Goal: Task Accomplishment & Management: Use online tool/utility

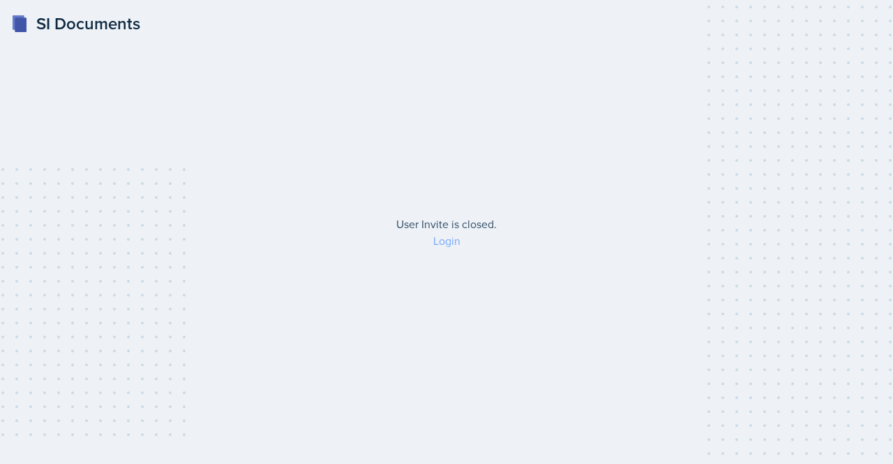
click at [439, 242] on link "Login" at bounding box center [446, 240] width 27 height 15
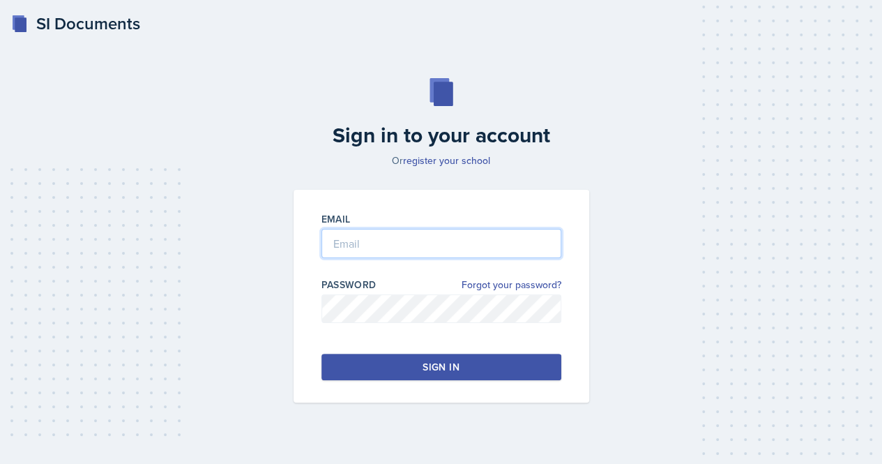
click at [382, 248] on input "email" at bounding box center [442, 243] width 240 height 29
type input "[EMAIL_ADDRESS][DOMAIN_NAME]"
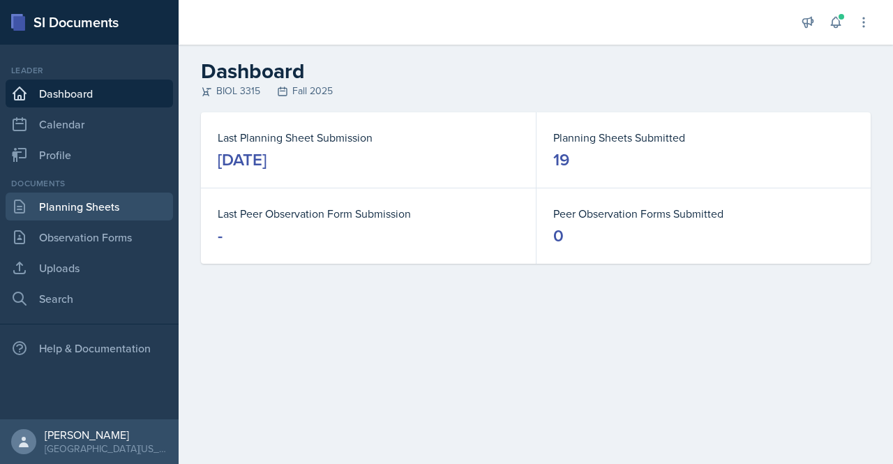
click at [77, 213] on link "Planning Sheets" at bounding box center [89, 207] width 167 height 28
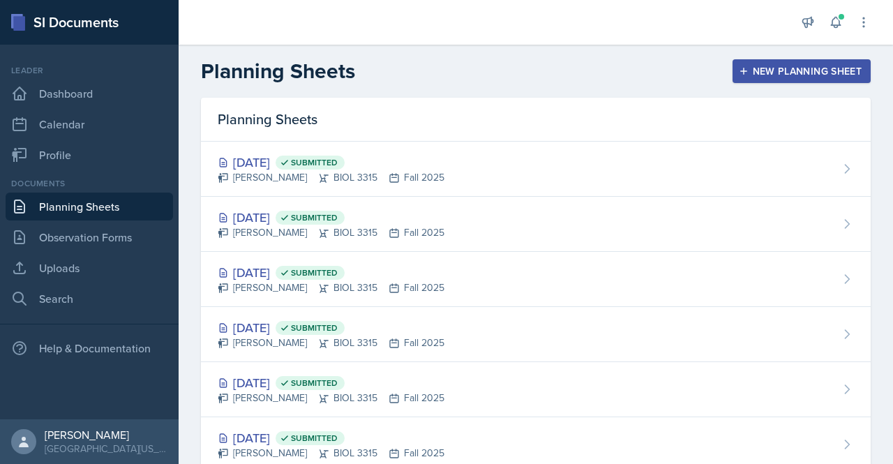
click at [777, 67] on div "New Planning Sheet" at bounding box center [802, 71] width 120 height 11
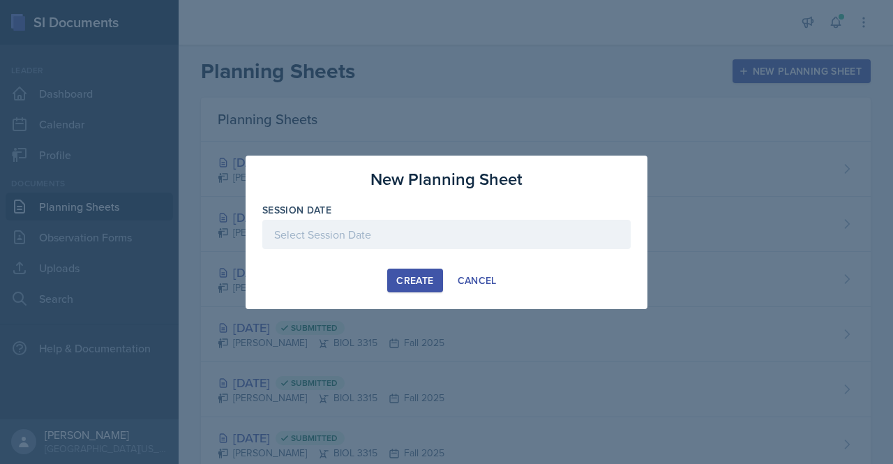
click at [405, 225] on div at bounding box center [446, 234] width 368 height 29
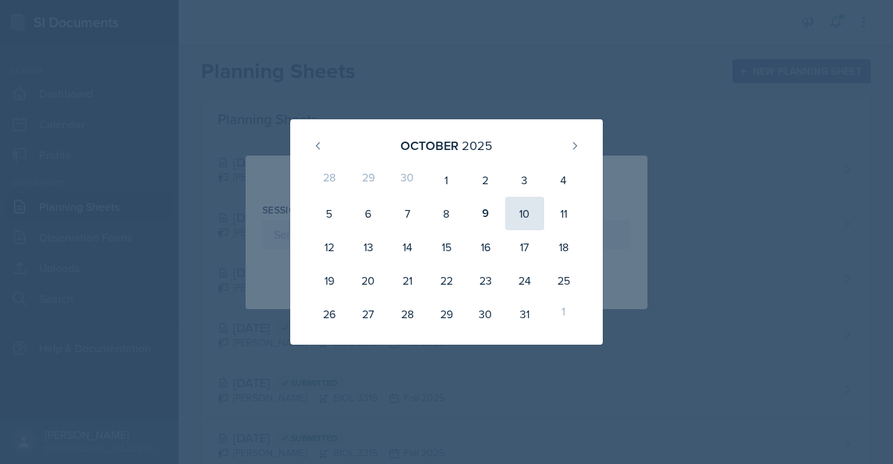
click at [522, 225] on div "10" at bounding box center [524, 213] width 39 height 33
type input "[DATE]"
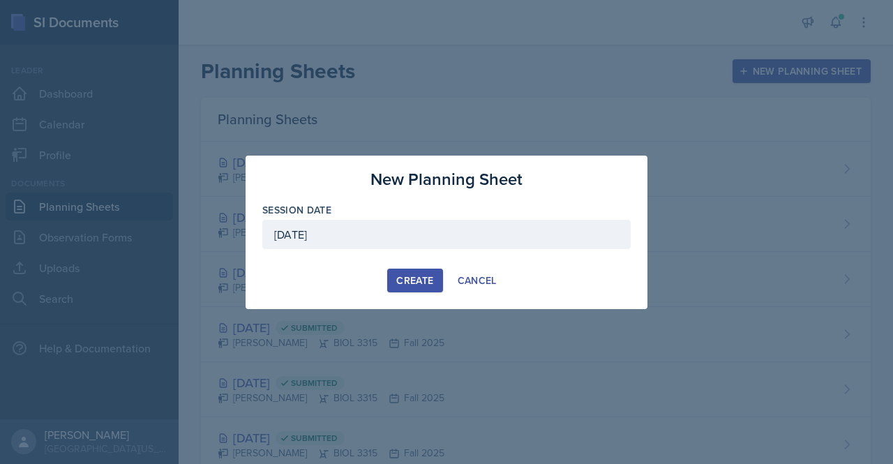
click at [393, 283] on button "Create" at bounding box center [414, 281] width 55 height 24
